Goal: Information Seeking & Learning: Learn about a topic

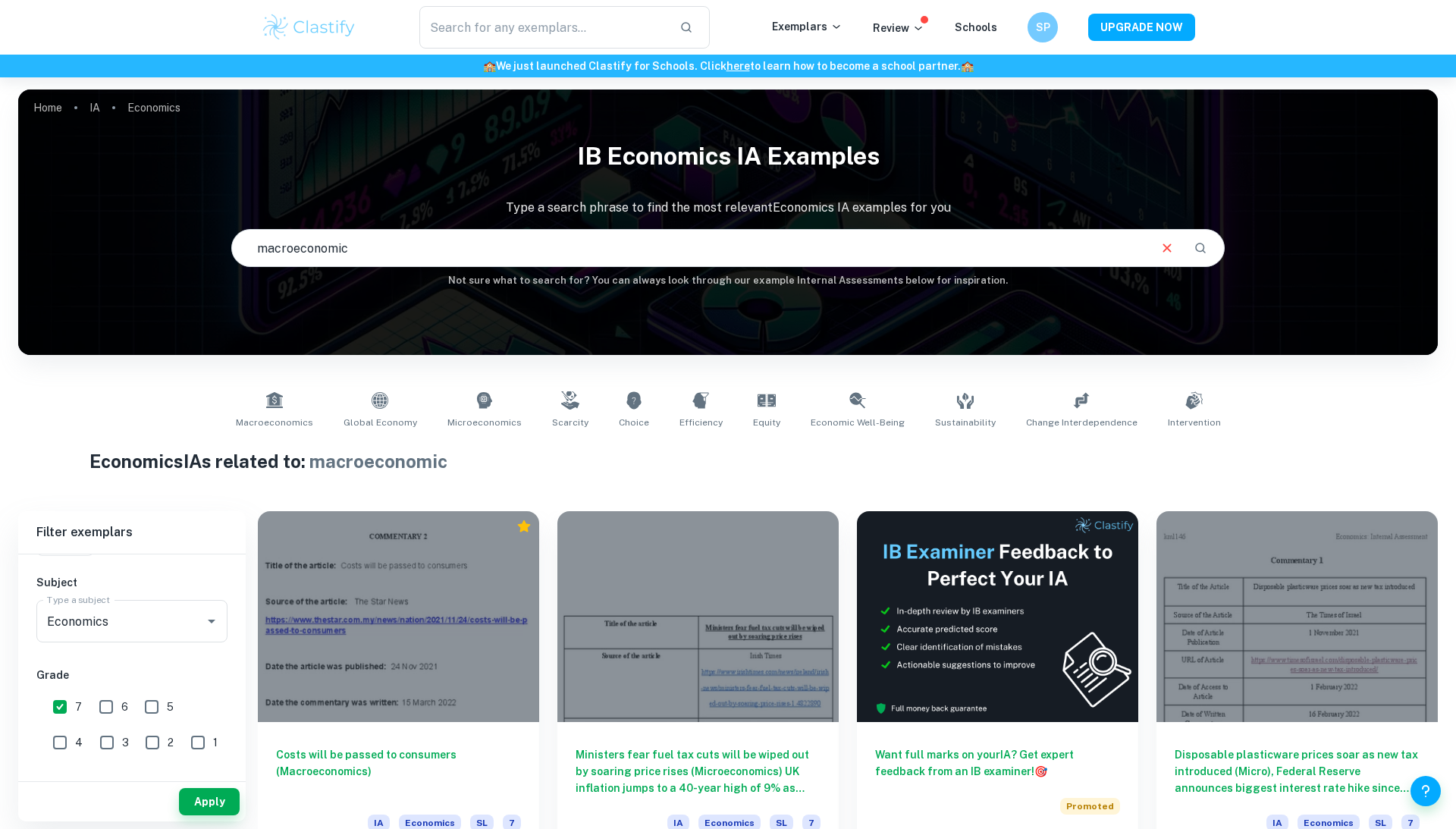
click at [602, 249] on input "macroeconomic" at bounding box center [689, 248] width 915 height 42
click at [347, 251] on input "macroeconomicinflation" at bounding box center [689, 248] width 915 height 42
type input "macroeconomic inflation"
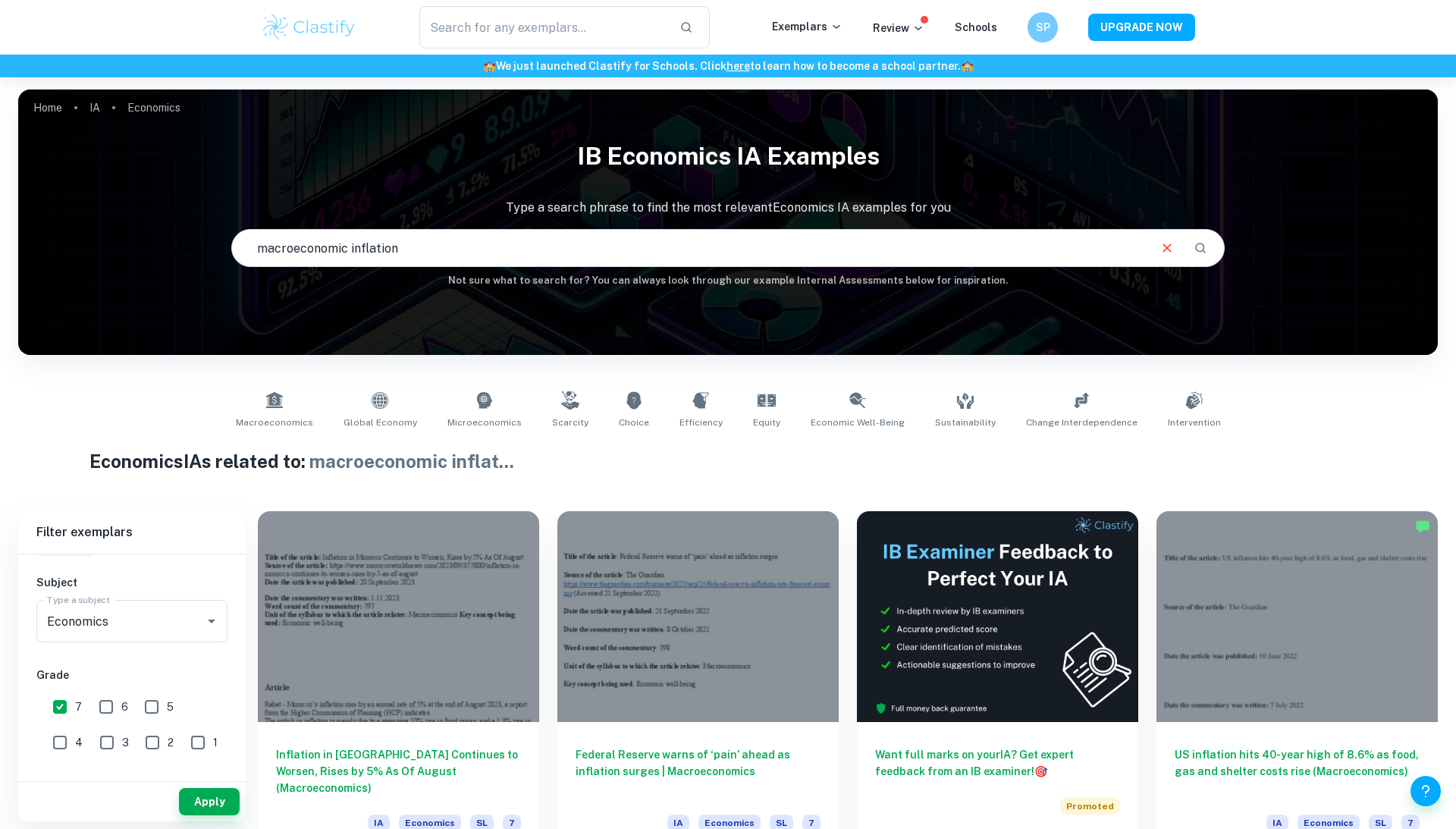
click at [490, 241] on input "macroeconomic inflation" at bounding box center [689, 248] width 915 height 42
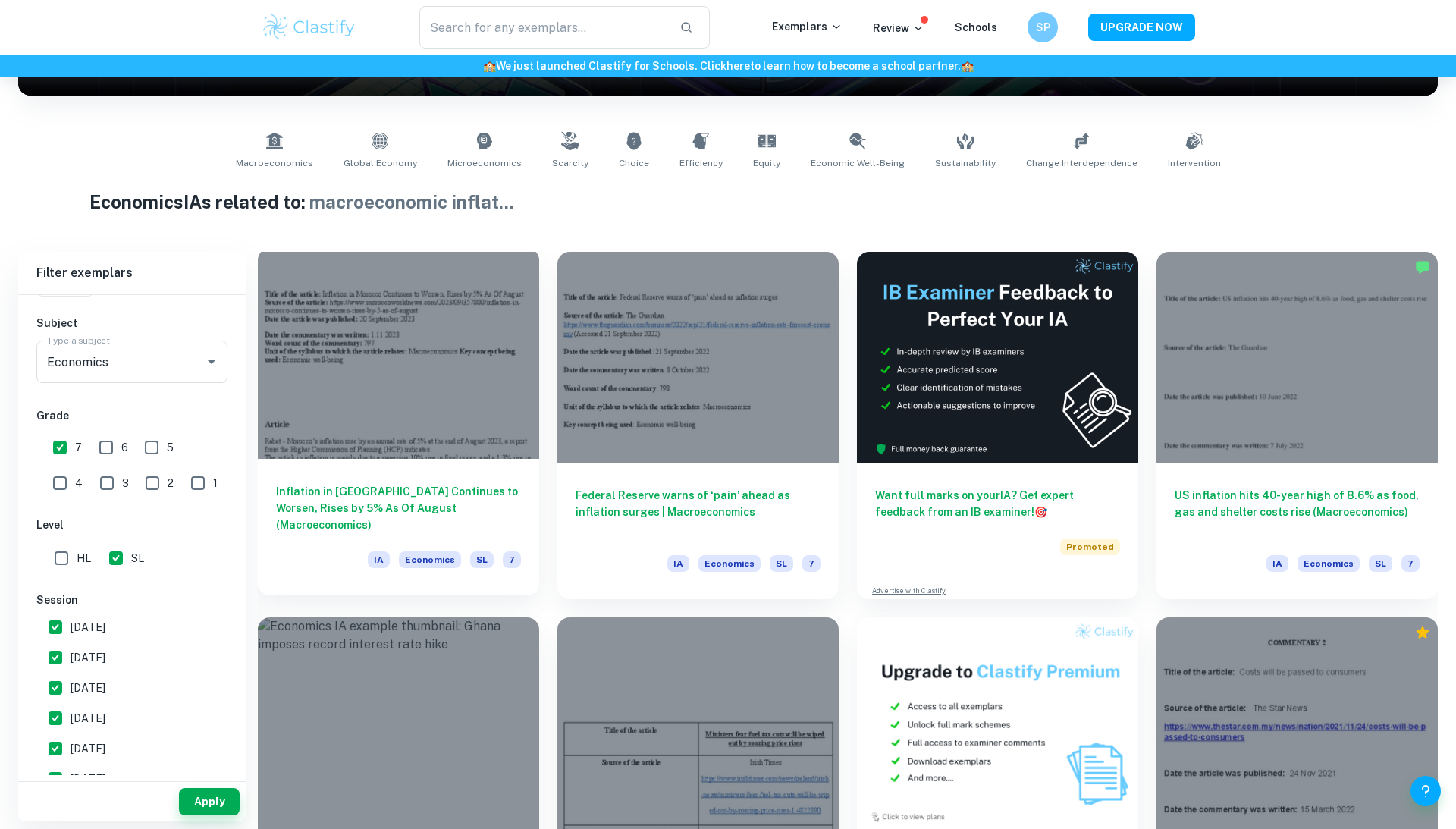
scroll to position [325, 0]
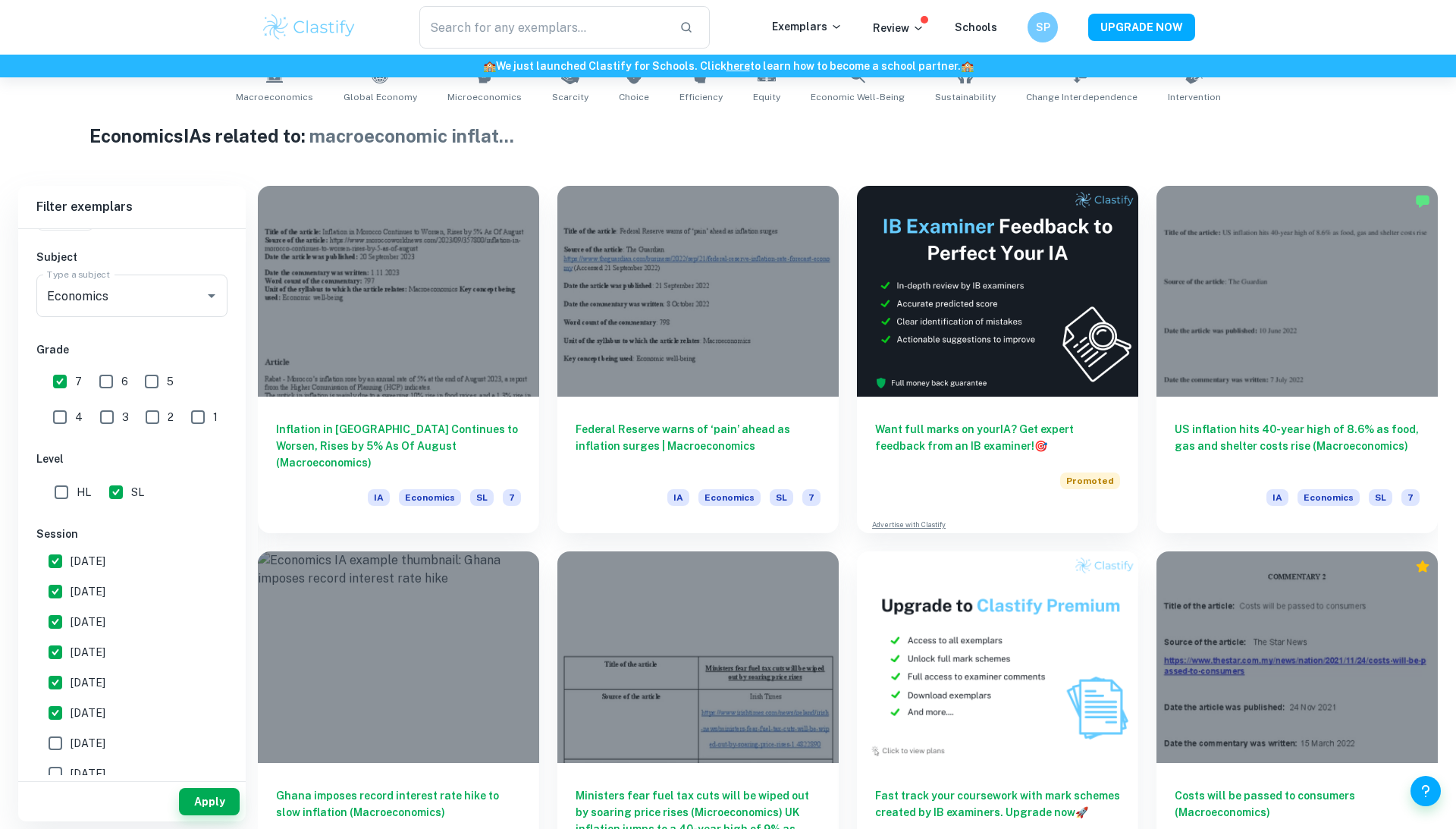
click at [651, 144] on h1 "Economics IAs related to: macroeconomic inflat ..." at bounding box center [728, 135] width 1278 height 27
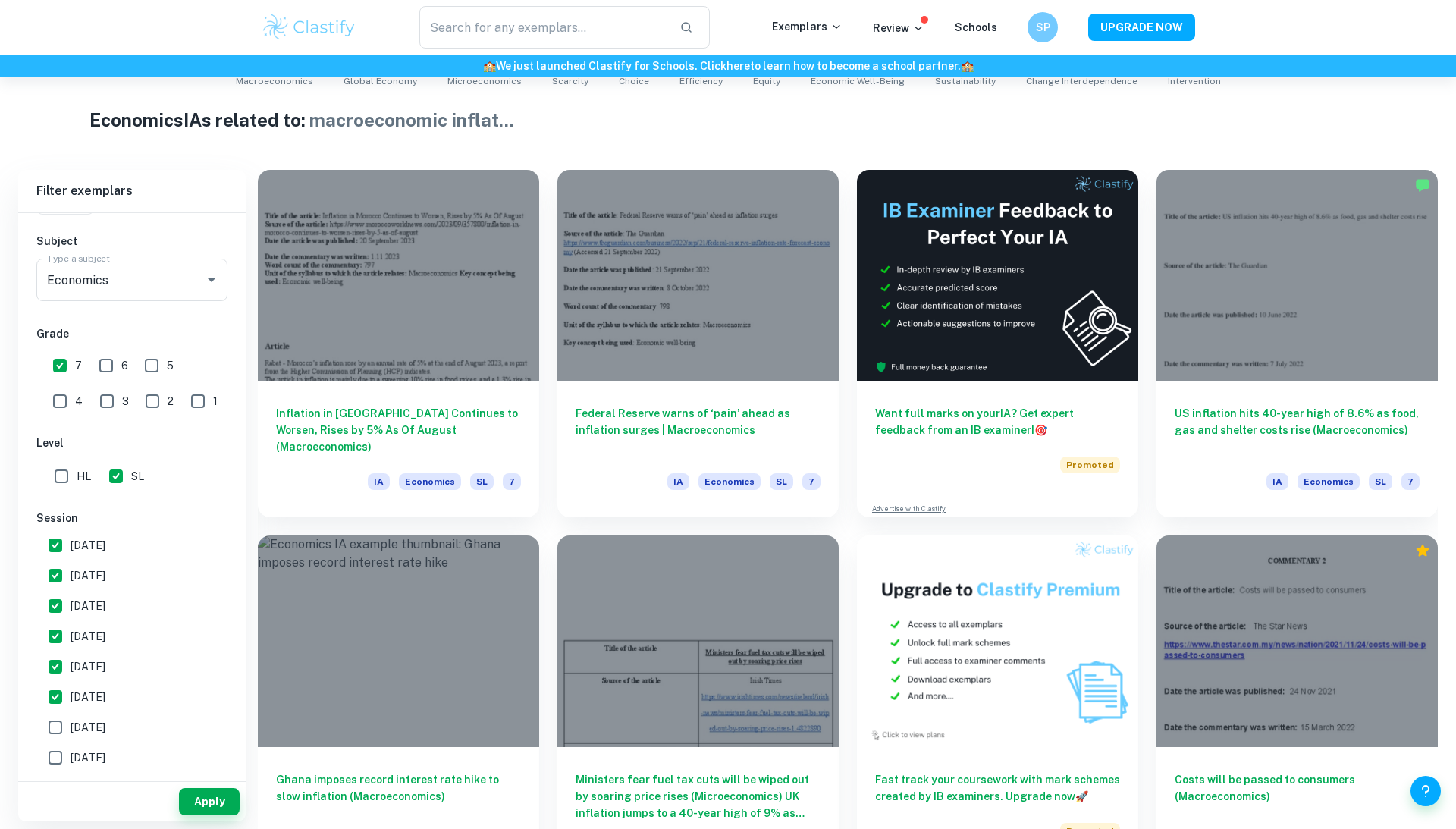
click at [1260, 128] on h1 "Economics IAs related to: macroeconomic inflat ..." at bounding box center [728, 119] width 1278 height 27
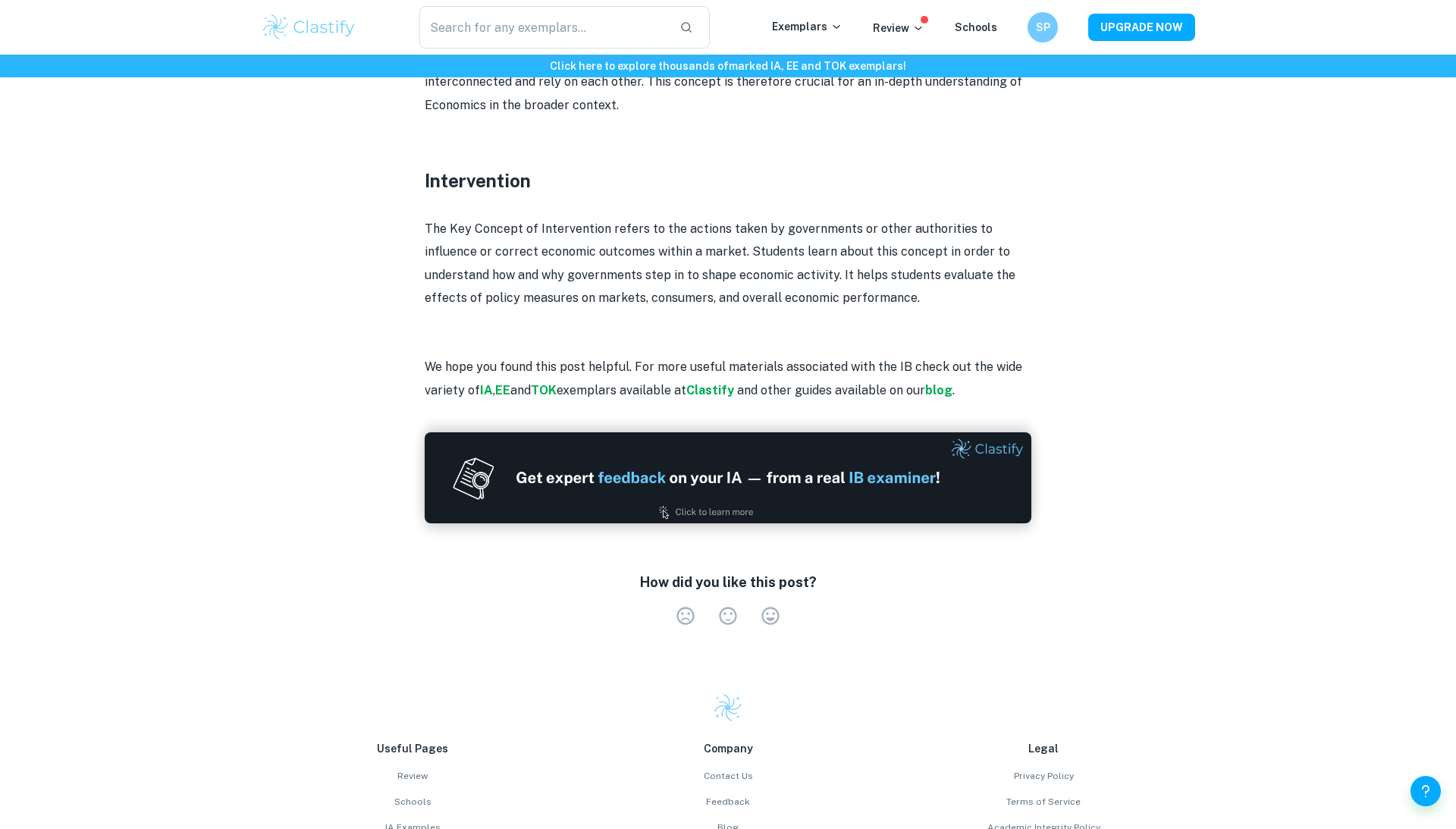
scroll to position [1987, 0]
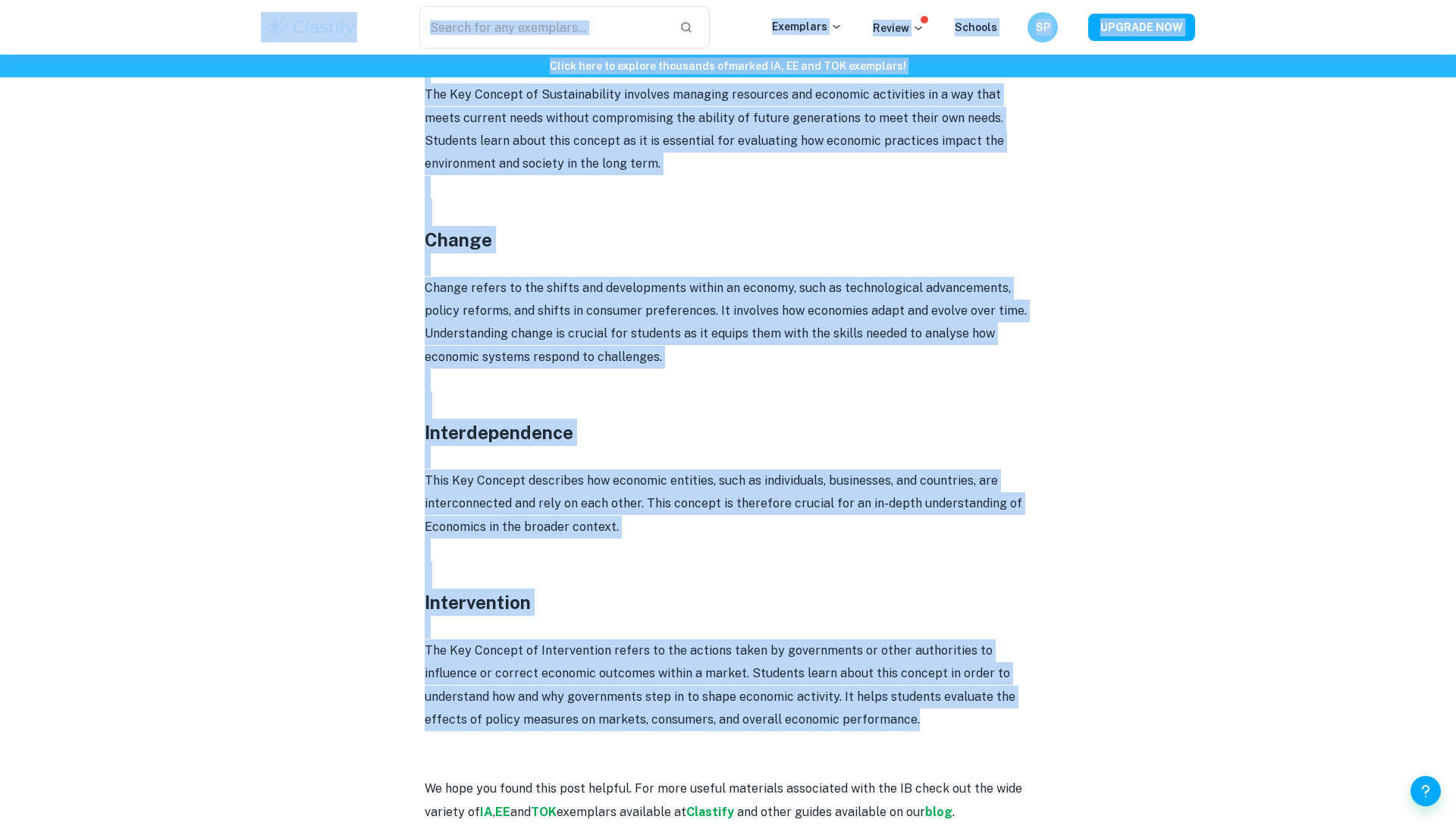
drag, startPoint x: 925, startPoint y: 664, endPoint x: 322, endPoint y: 47, distance: 862.7
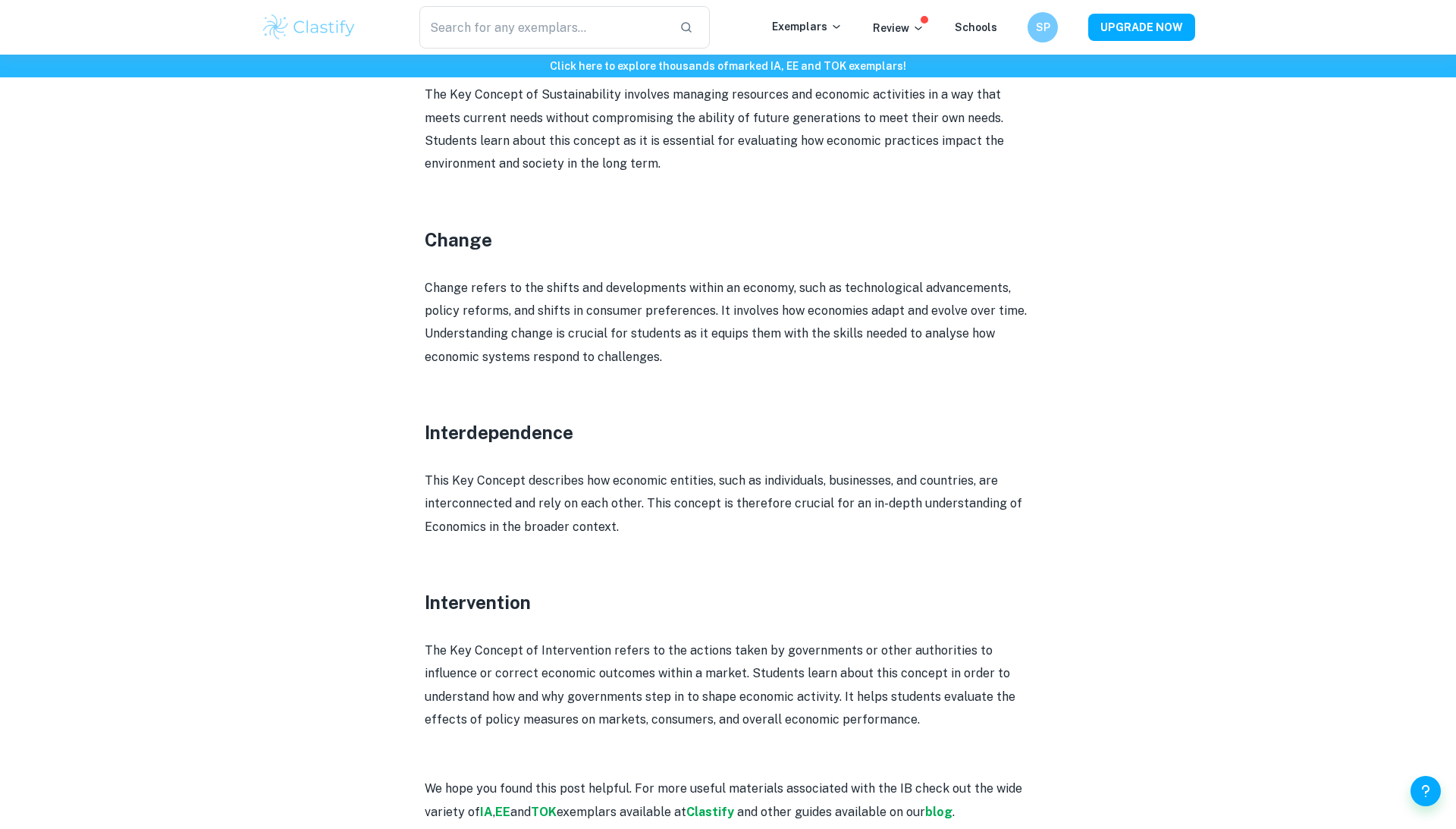
click at [473, 392] on h3 at bounding box center [728, 405] width 607 height 27
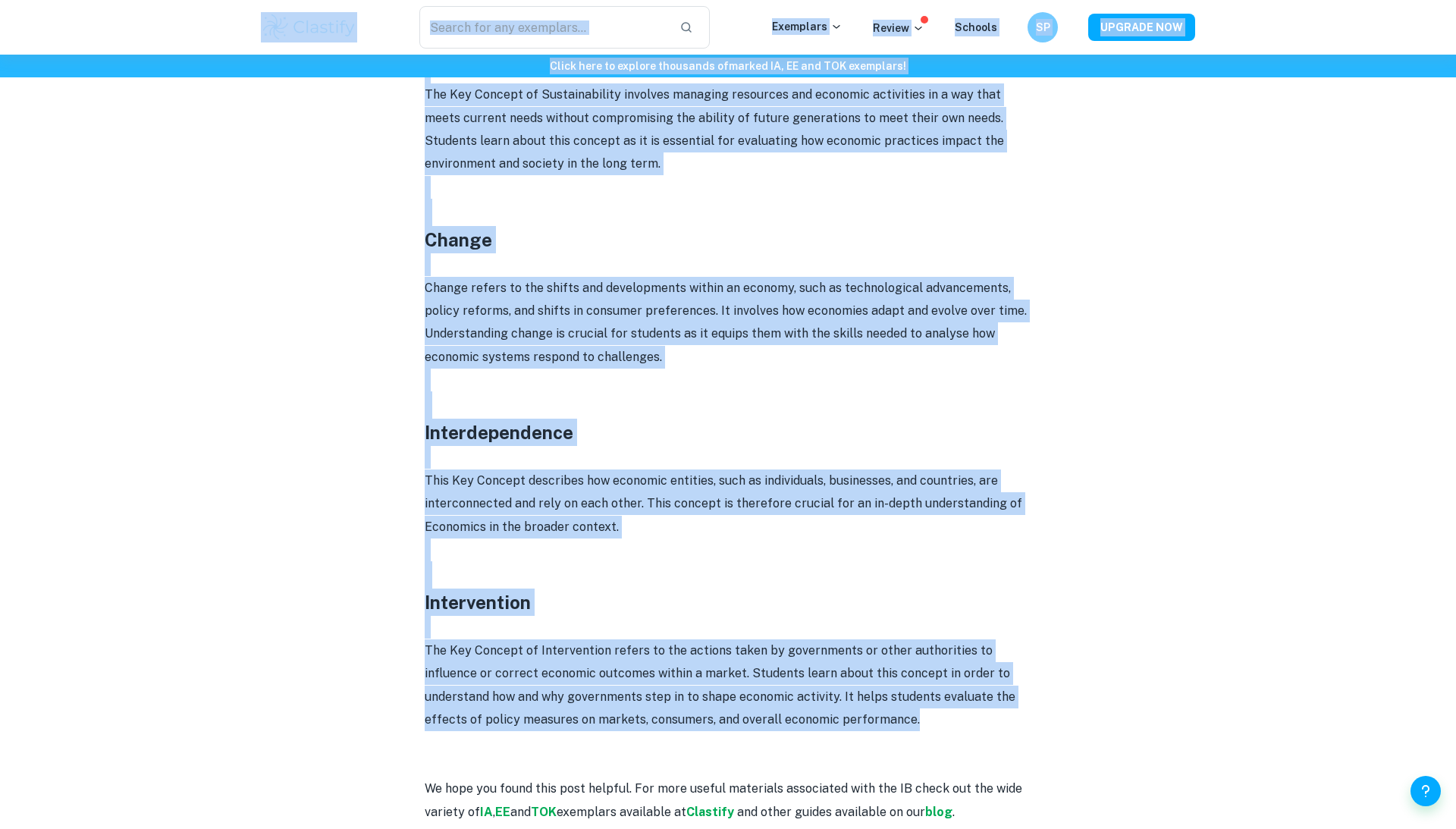
drag, startPoint x: 875, startPoint y: 669, endPoint x: 270, endPoint y: 17, distance: 889.5
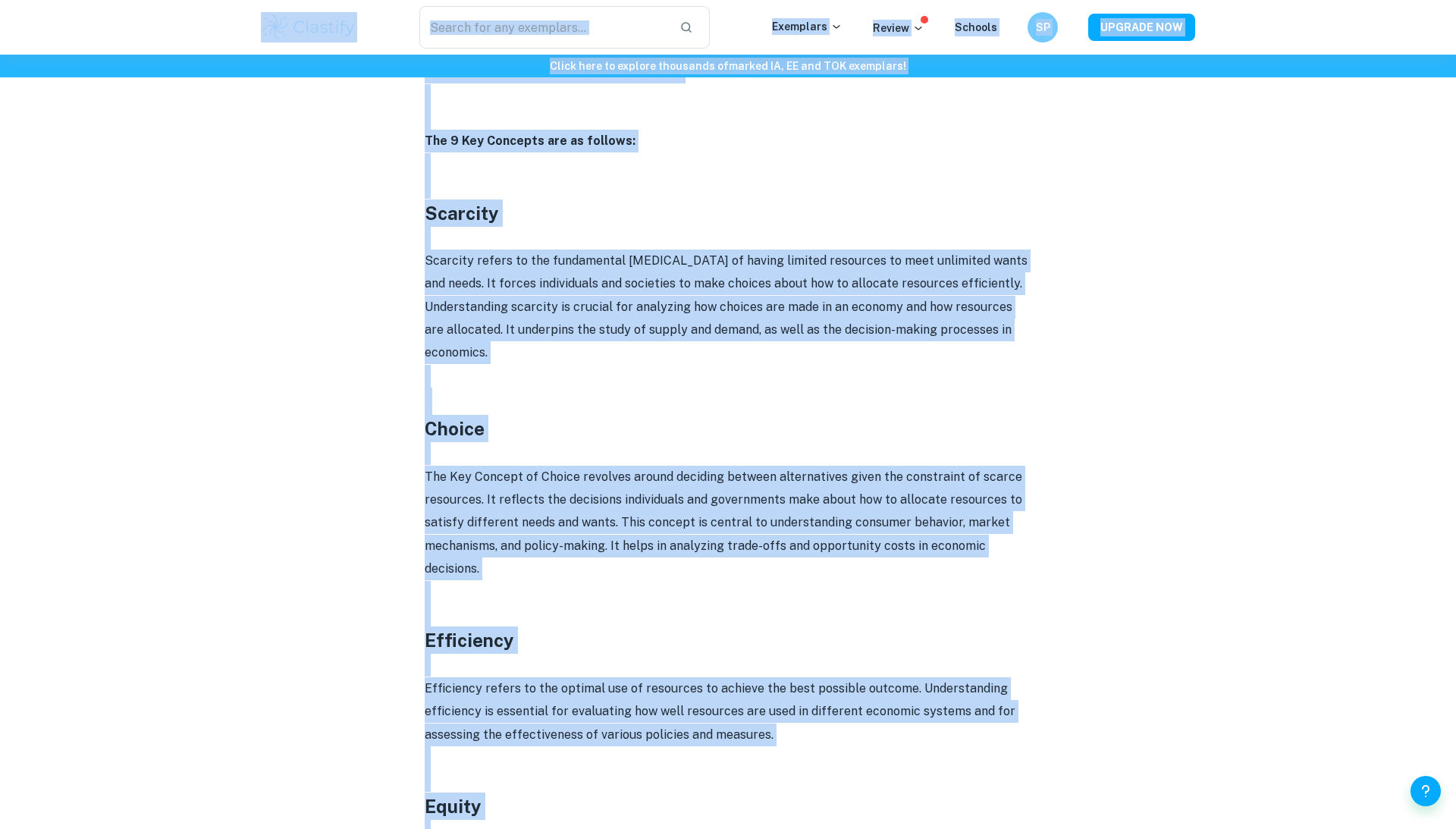
scroll to position [547, 0]
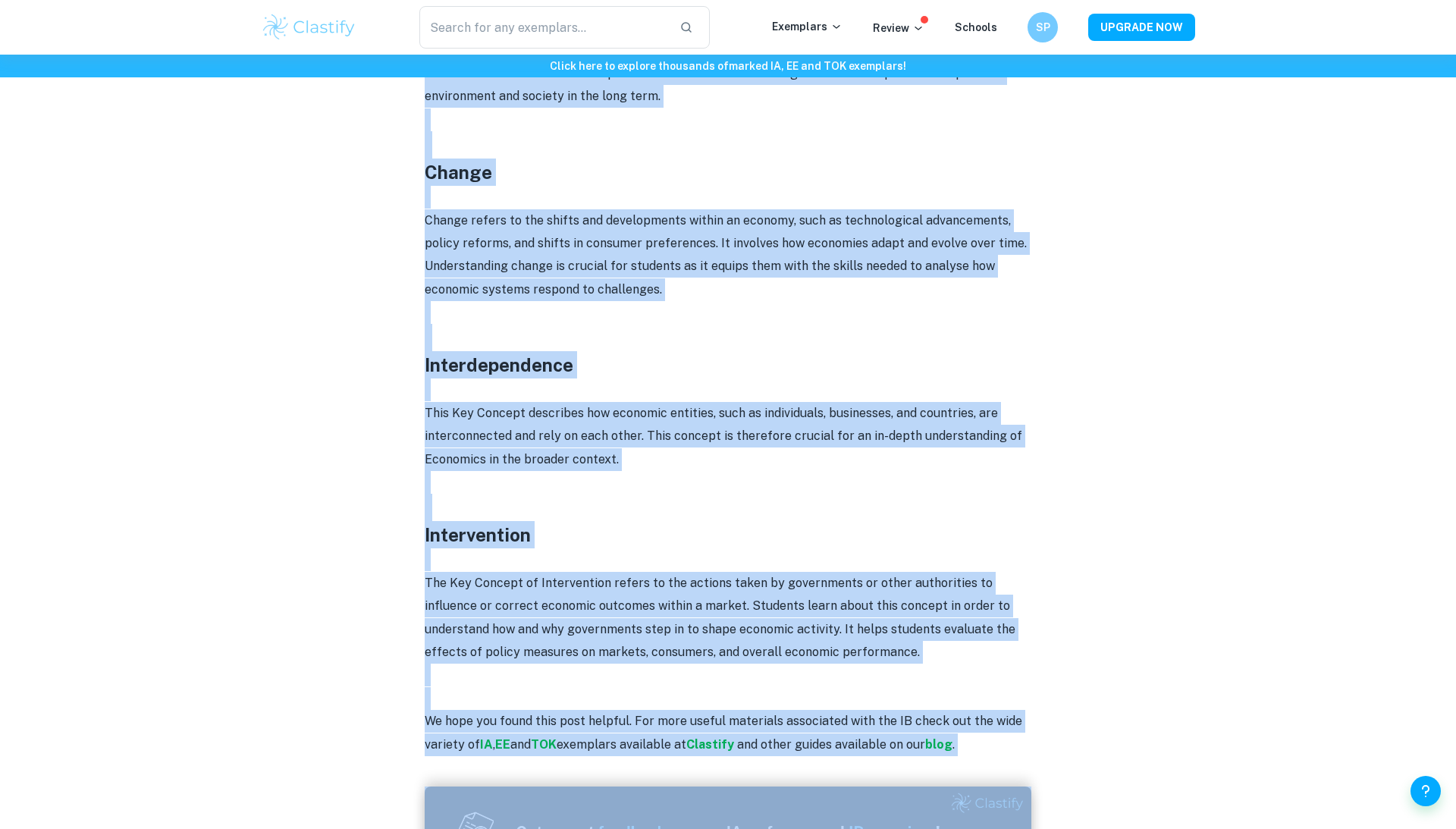
scroll to position [2066, 0]
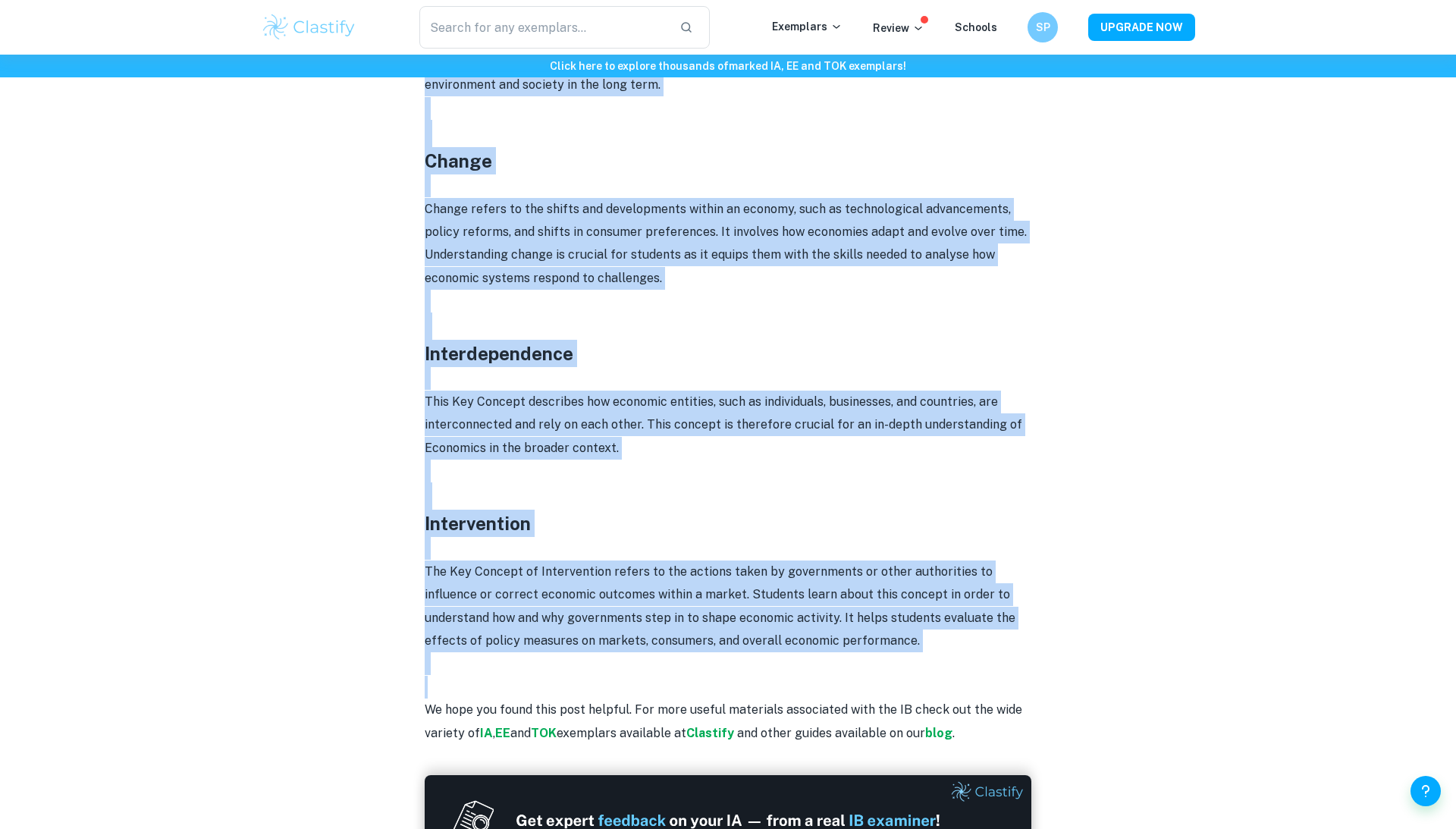
drag, startPoint x: 392, startPoint y: 427, endPoint x: 1142, endPoint y: 619, distance: 774.2
copy div "The 9 Key Concepts are as follows: Scarcity Scarcity refers to the fundamental …"
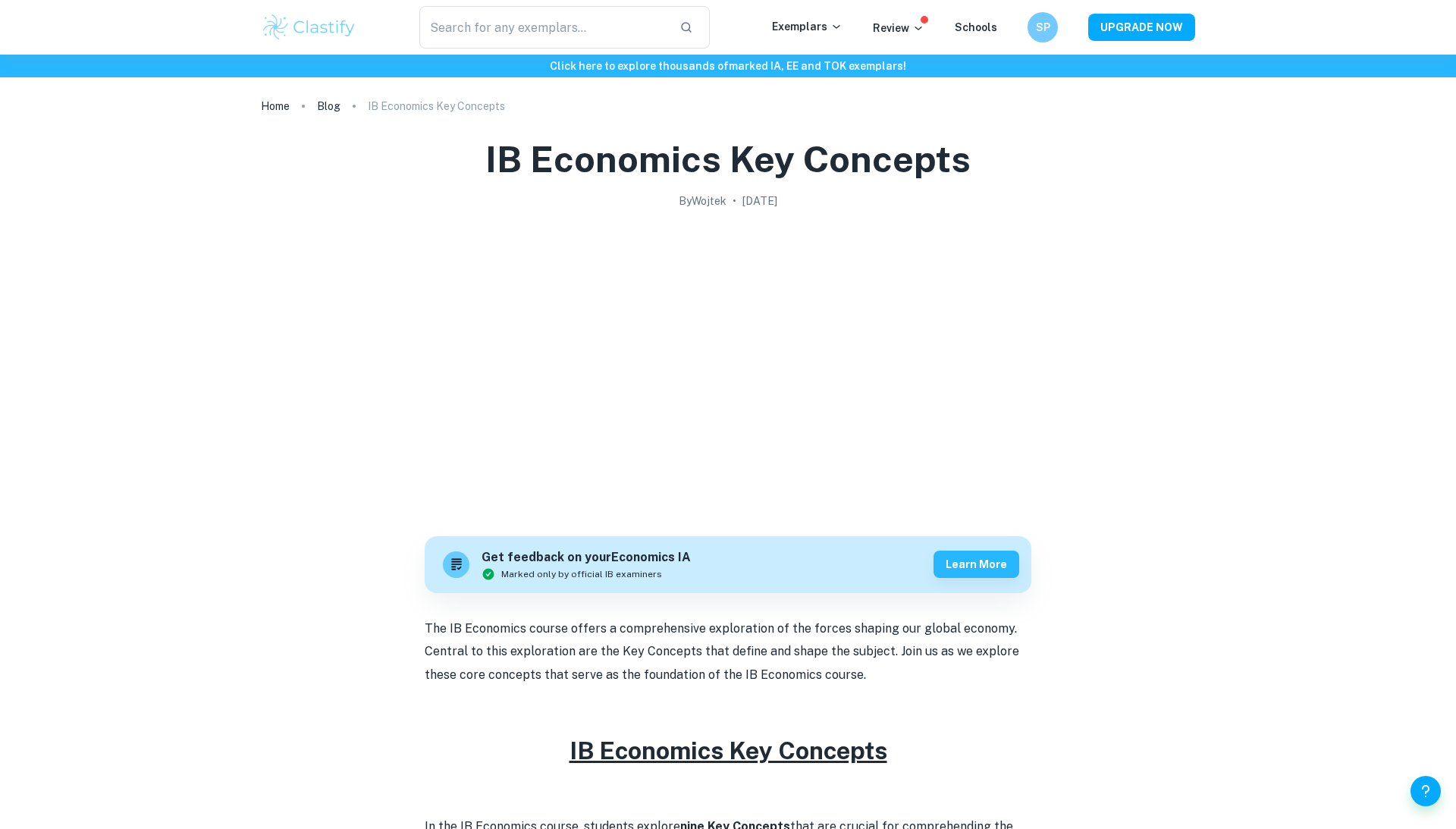
scroll to position [932, 0]
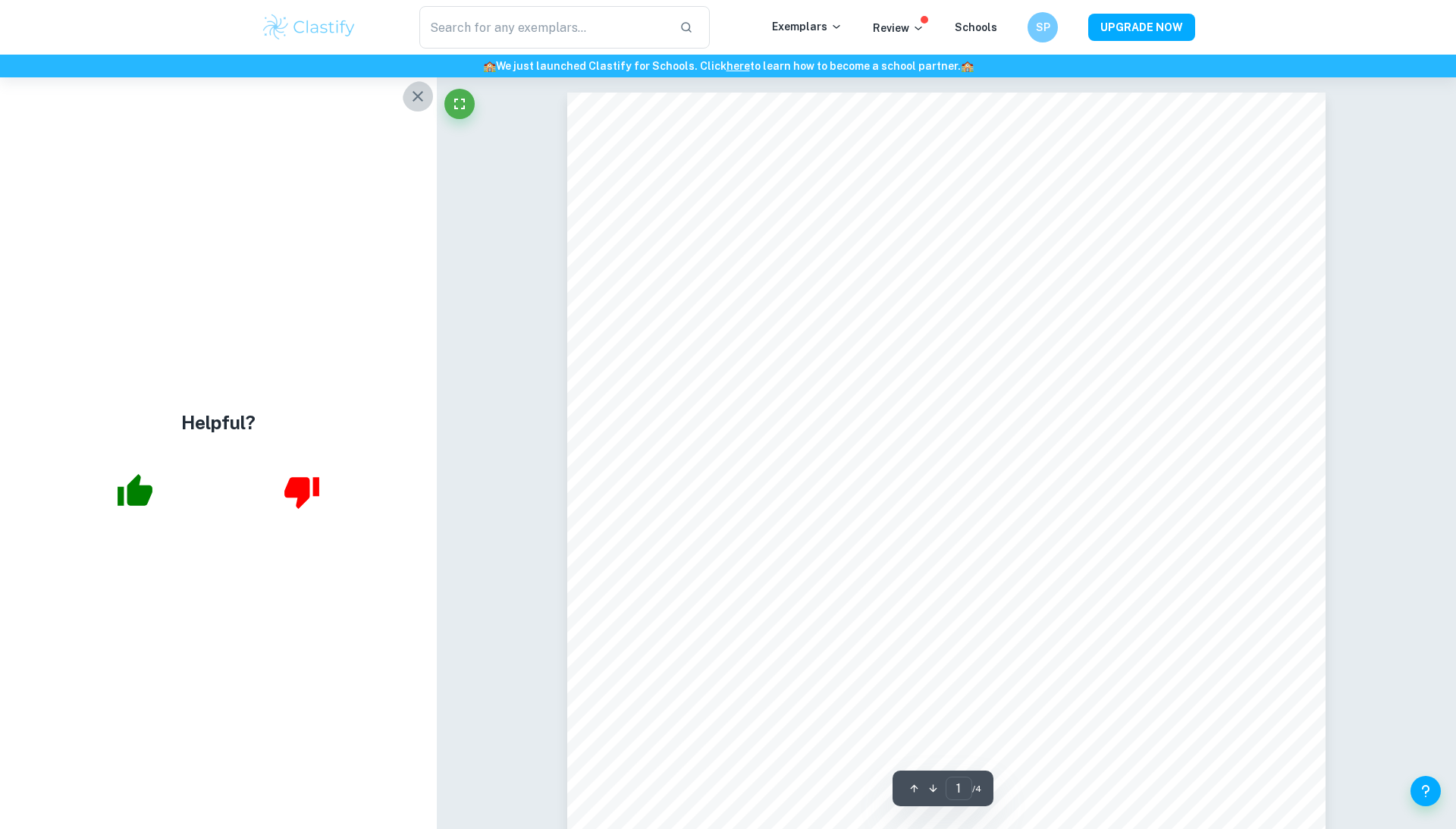
click at [409, 93] on icon "button" at bounding box center [418, 96] width 18 height 18
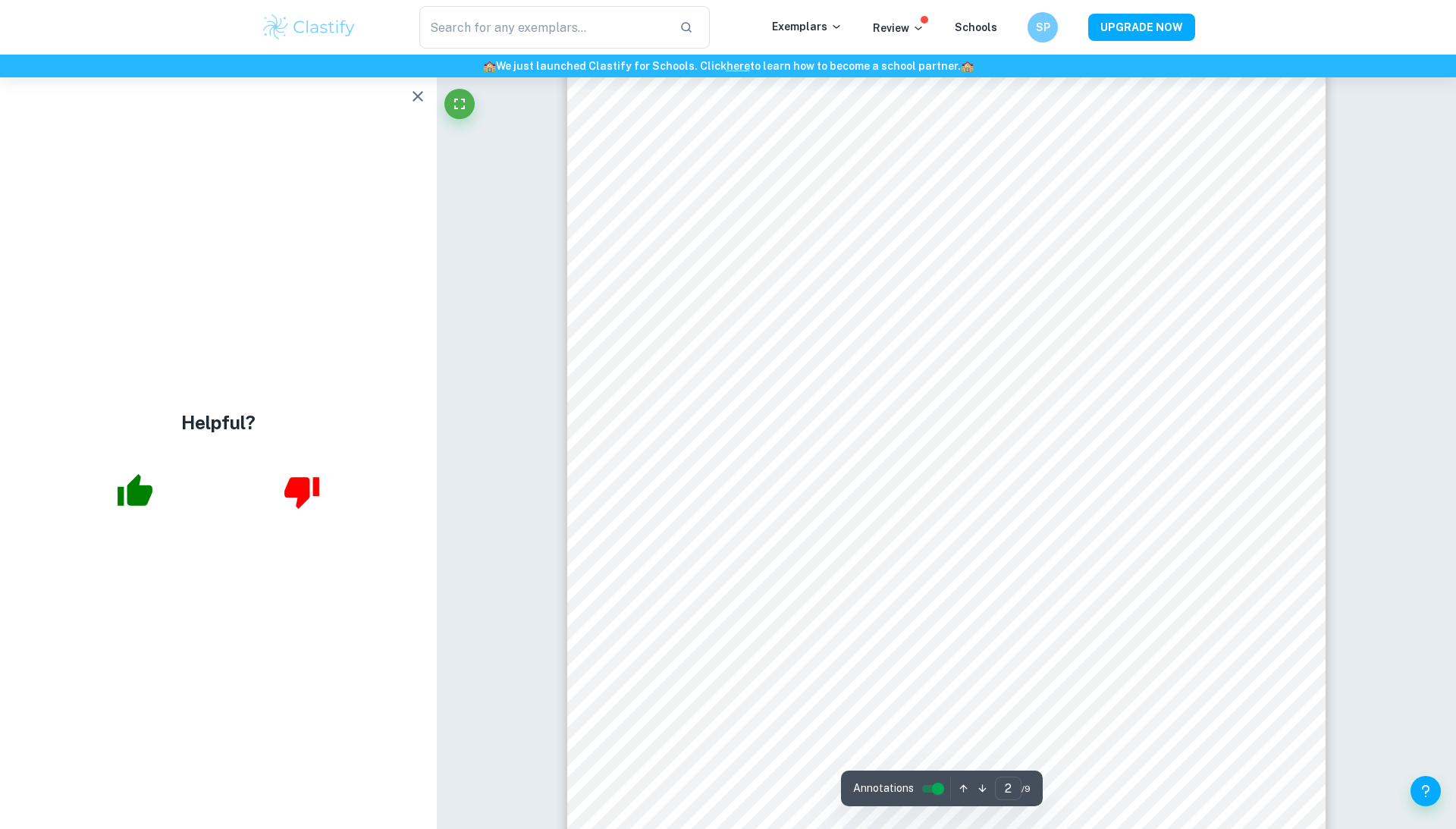
scroll to position [1294, 0]
click at [413, 93] on icon "button" at bounding box center [418, 96] width 11 height 11
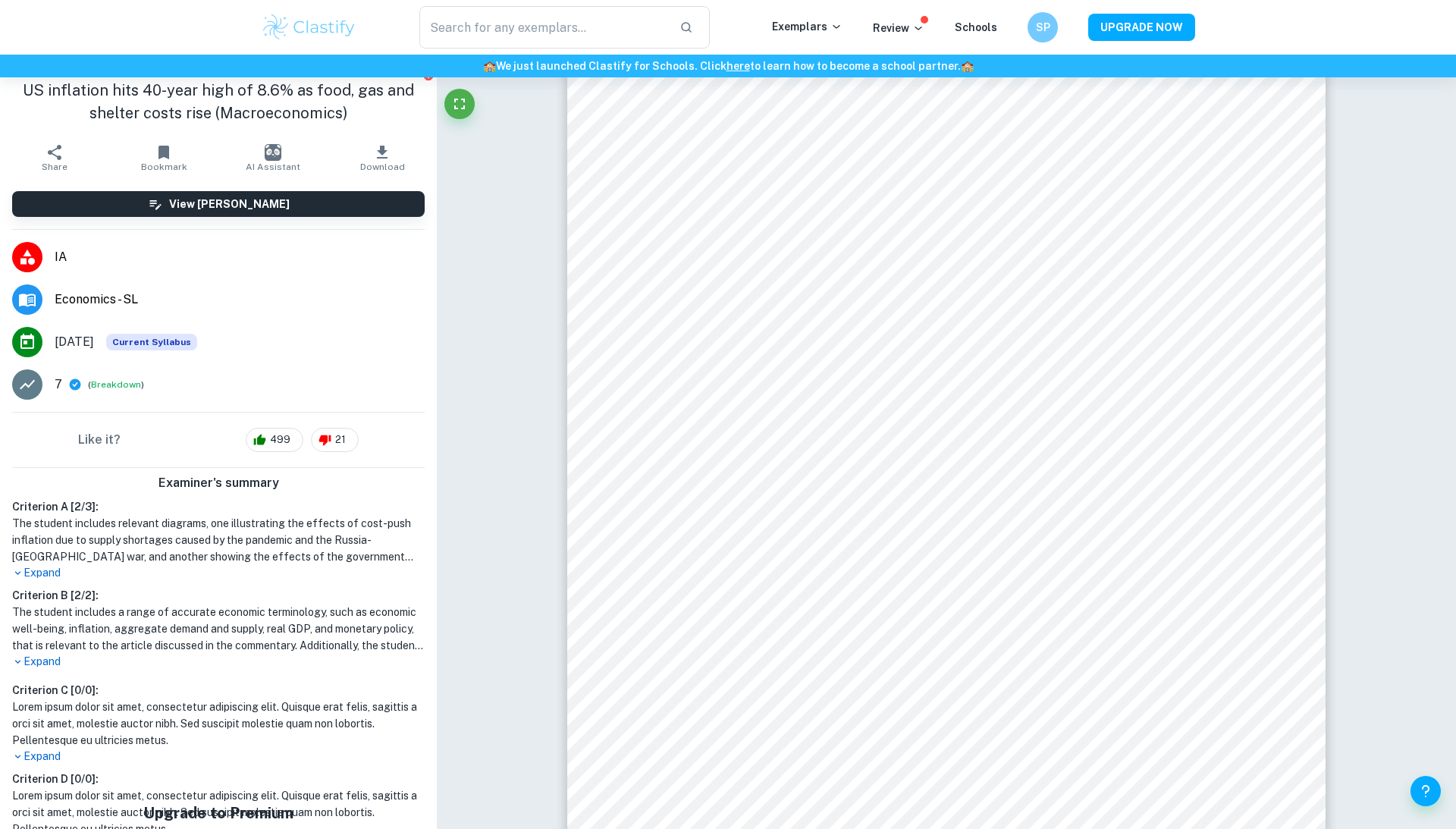
scroll to position [8, 0]
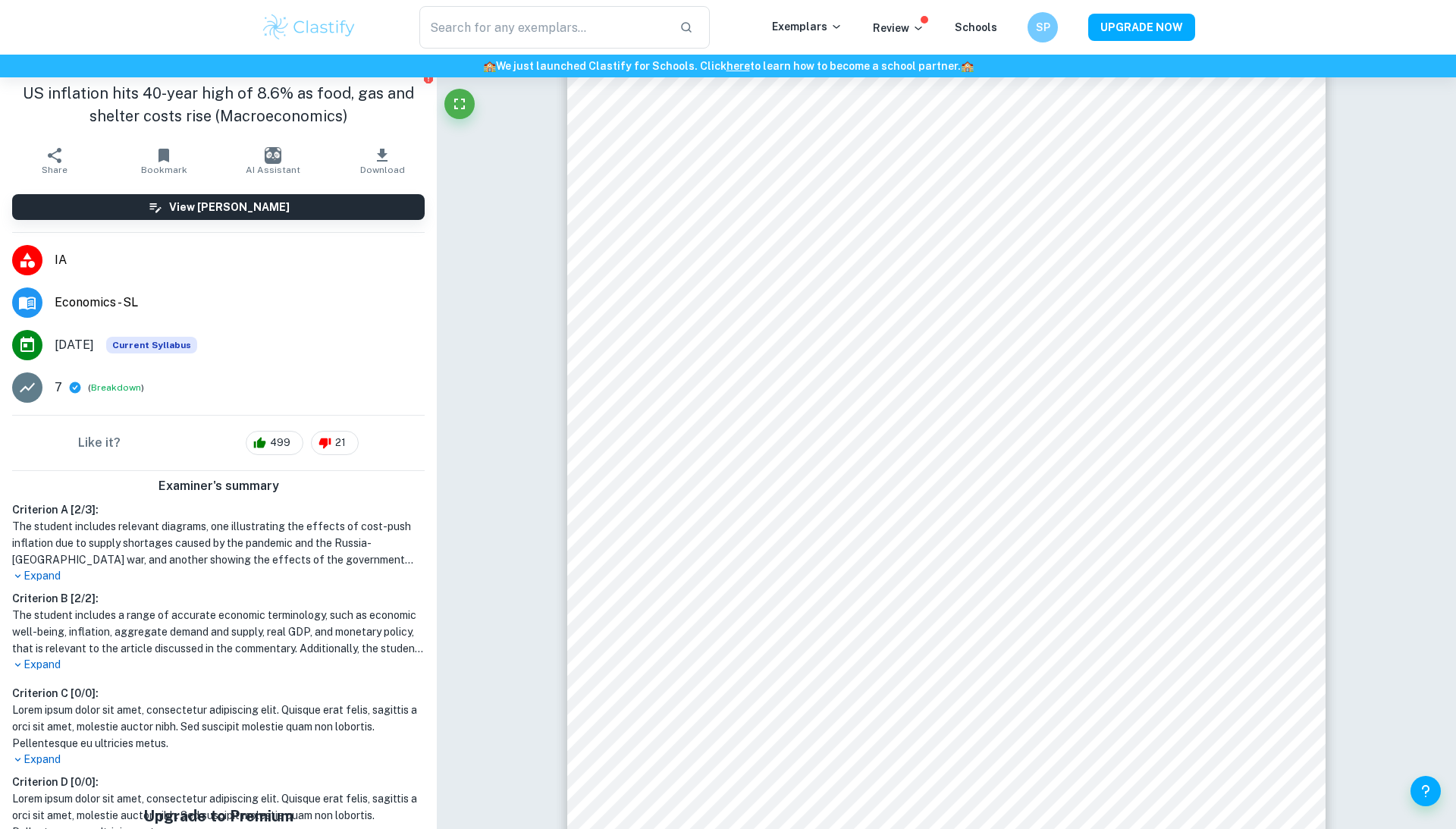
click at [32, 571] on p "Expand" at bounding box center [218, 576] width 413 height 16
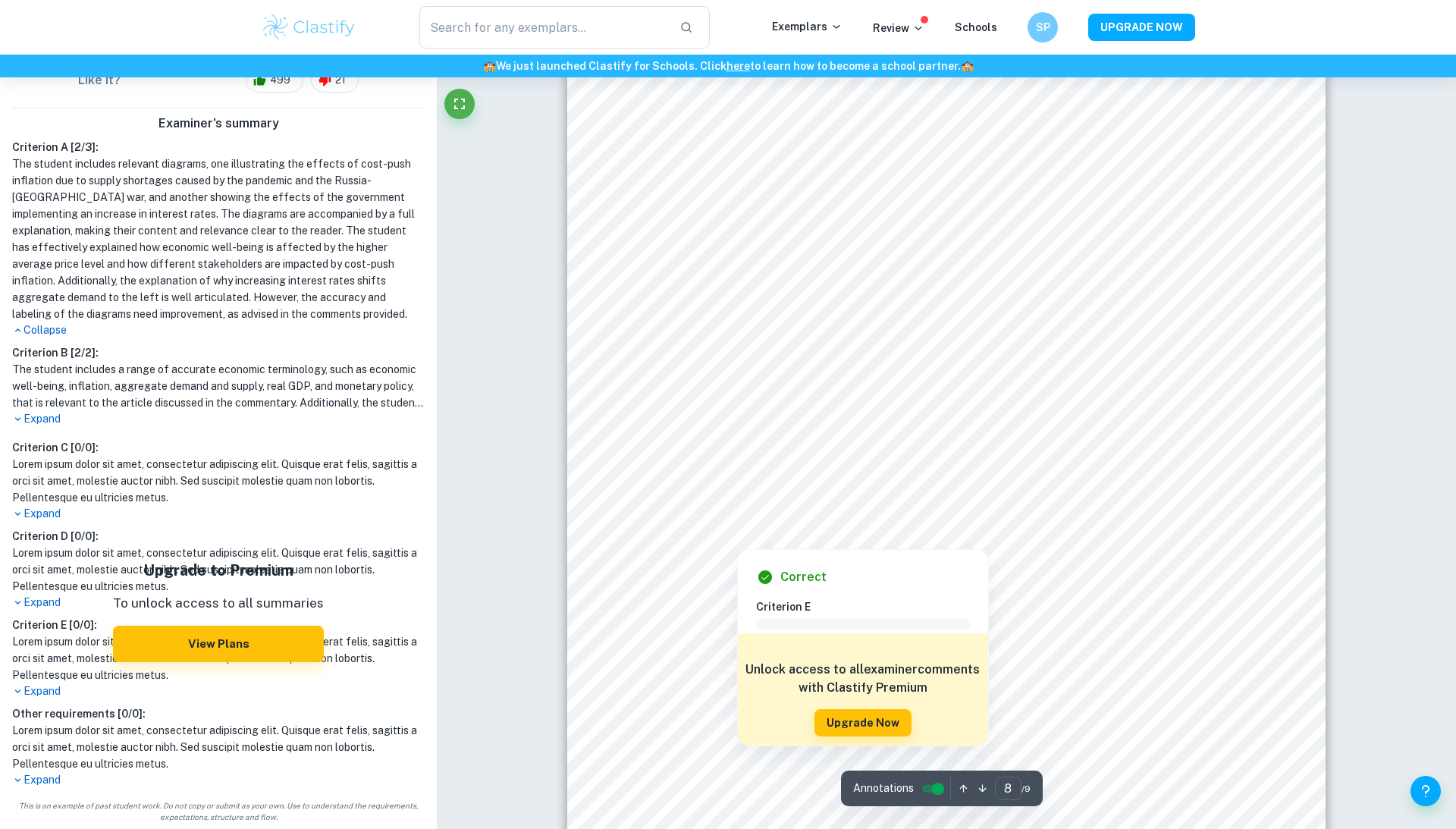
scroll to position [8060, 0]
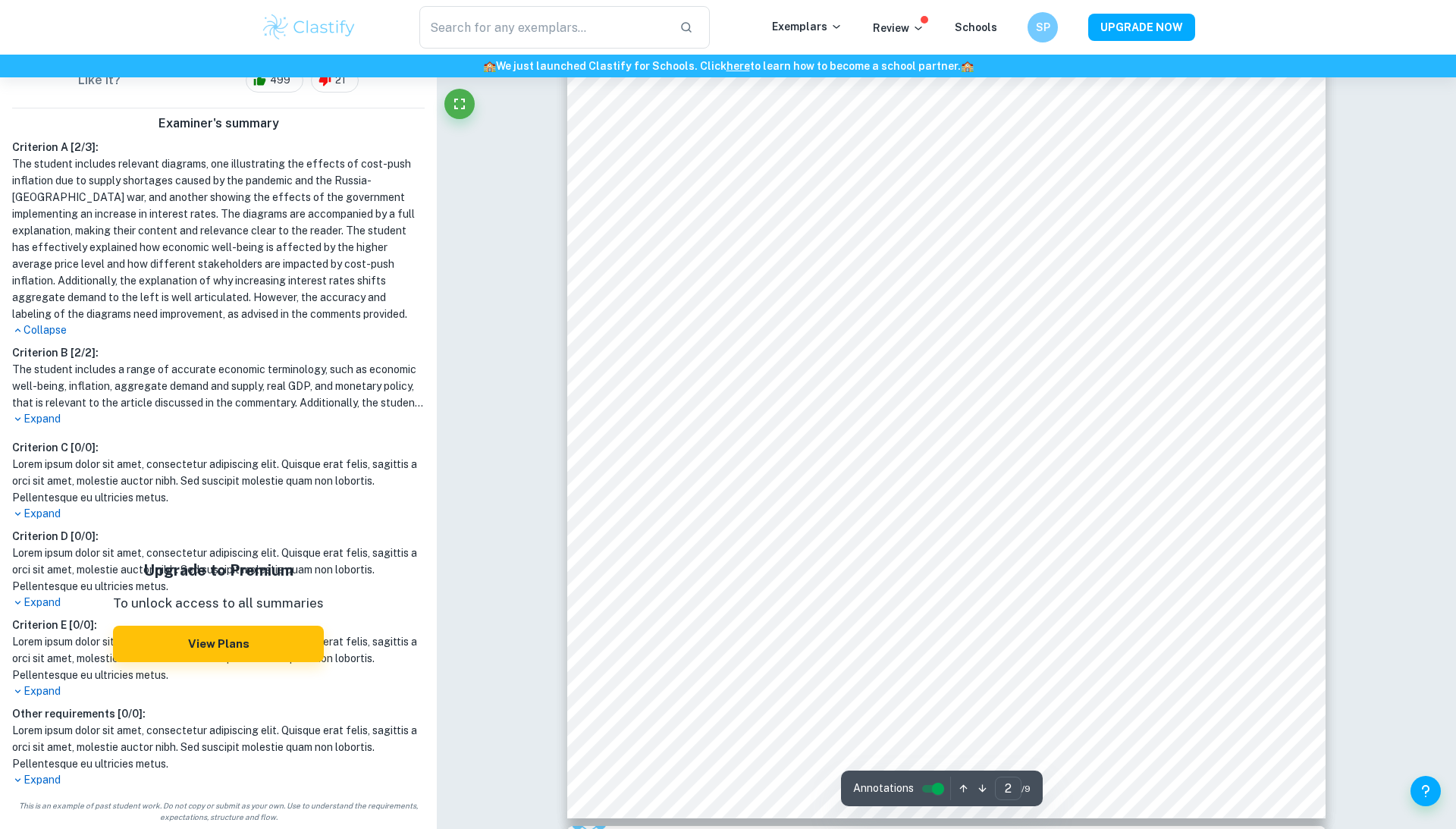
type input "1"
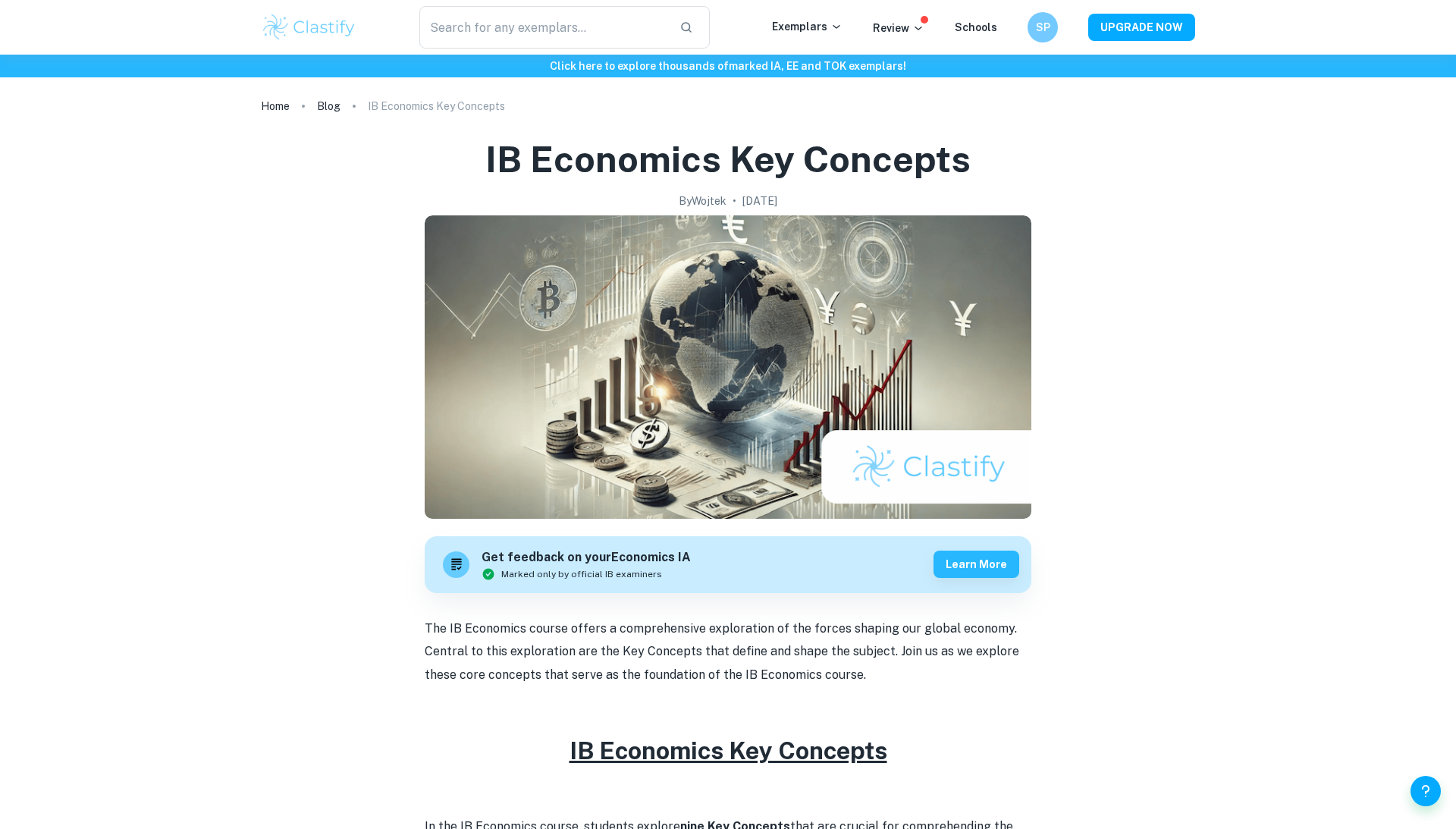
scroll to position [2066, 0]
